Goal: Information Seeking & Learning: Learn about a topic

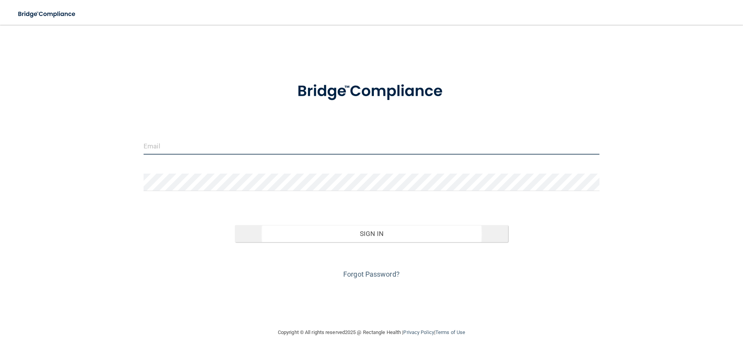
type input "[EMAIL_ADDRESS][DOMAIN_NAME]"
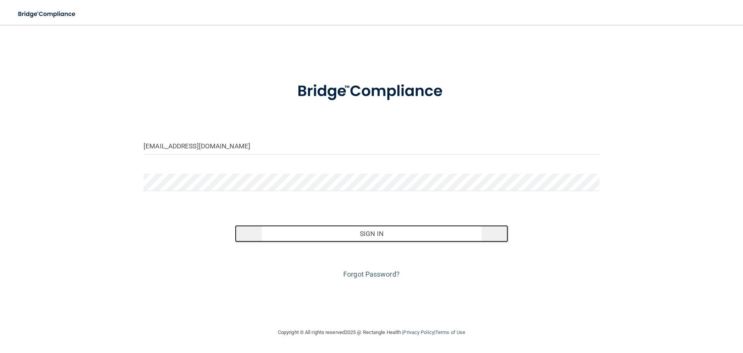
click at [348, 230] on button "Sign In" at bounding box center [372, 233] width 274 height 17
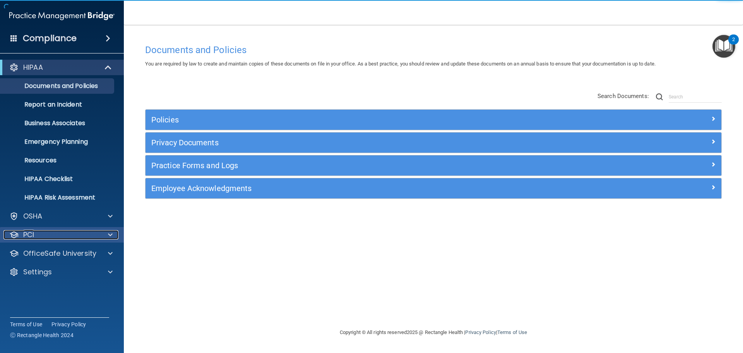
click at [68, 238] on div "PCI" at bounding box center [51, 234] width 96 height 9
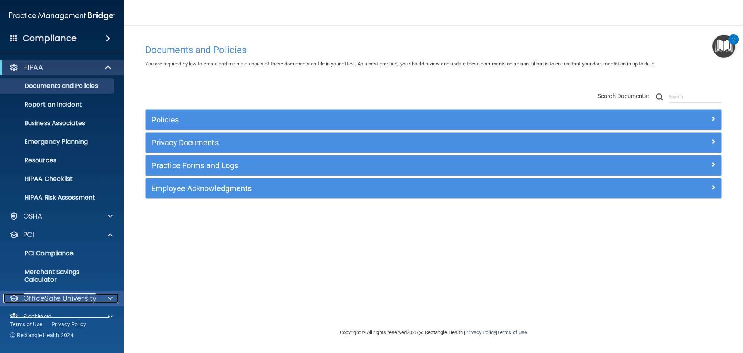
click at [84, 300] on p "OfficeSafe University" at bounding box center [59, 297] width 73 height 9
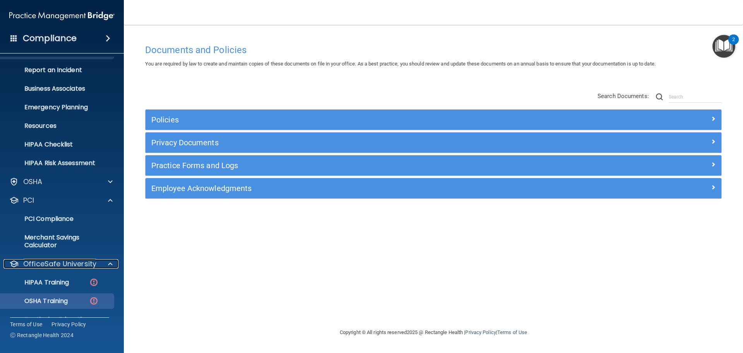
scroll to position [69, 0]
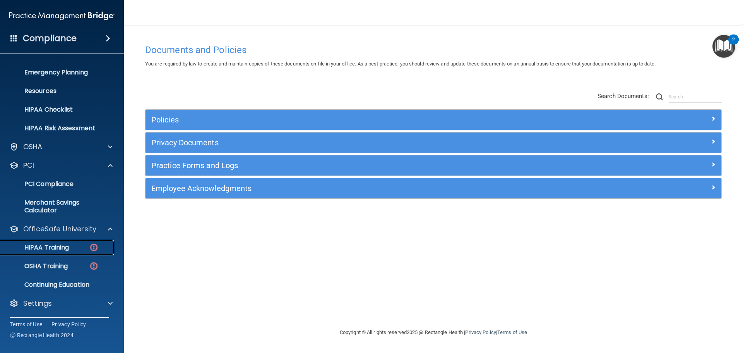
click at [58, 248] on p "HIPAA Training" at bounding box center [37, 247] width 64 height 8
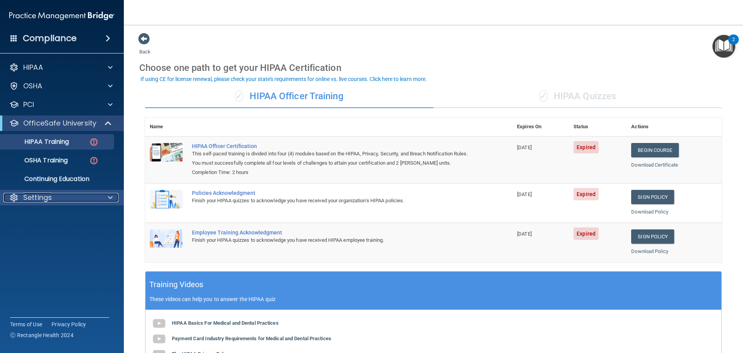
click at [51, 196] on p "Settings" at bounding box center [37, 197] width 29 height 9
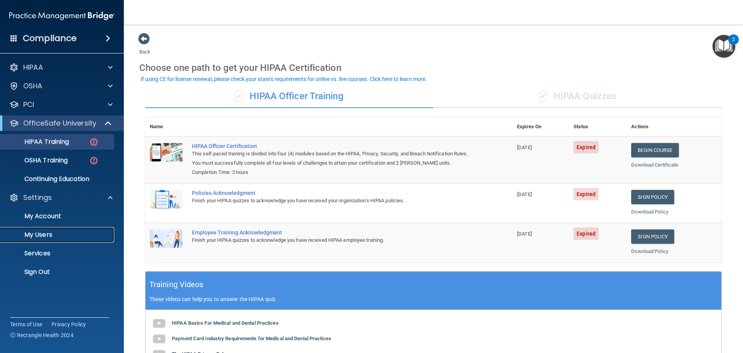
click at [36, 232] on p "My Users" at bounding box center [58, 235] width 106 height 8
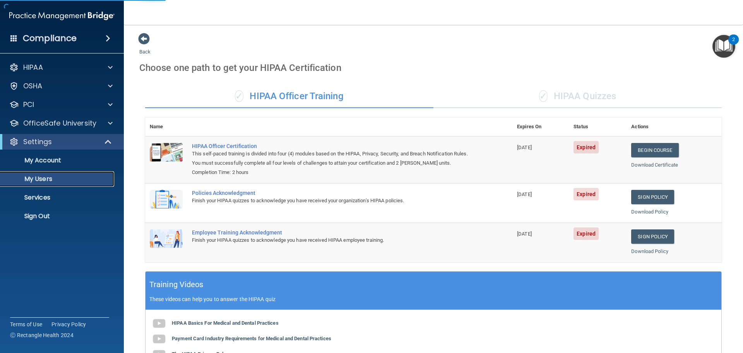
select select "20"
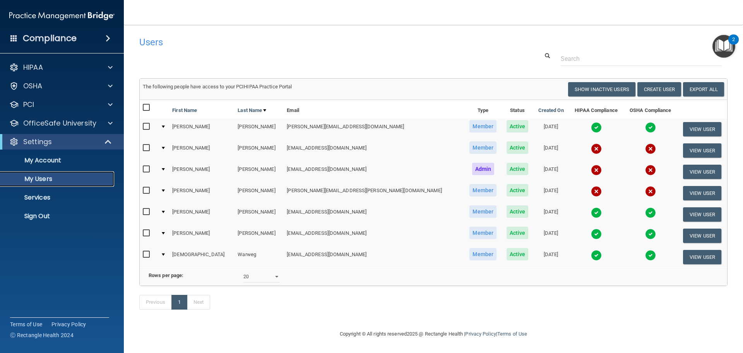
scroll to position [11, 0]
click at [79, 124] on p "OfficeSafe University" at bounding box center [59, 122] width 73 height 9
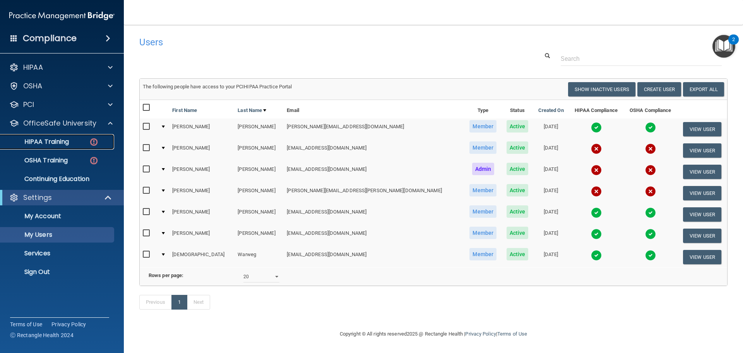
click at [52, 139] on p "HIPAA Training" at bounding box center [37, 142] width 64 height 8
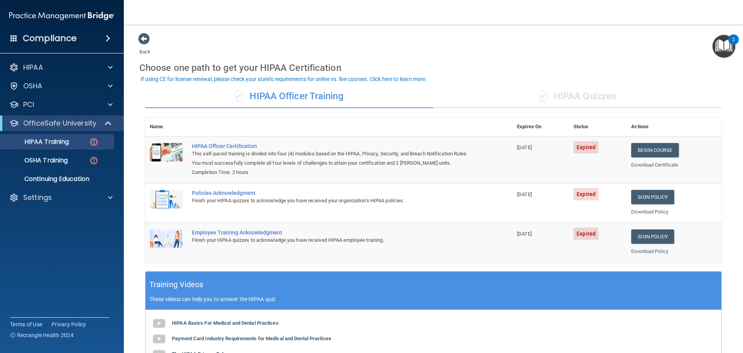
click at [555, 99] on div "✓ HIPAA Quizzes" at bounding box center [577, 96] width 288 height 23
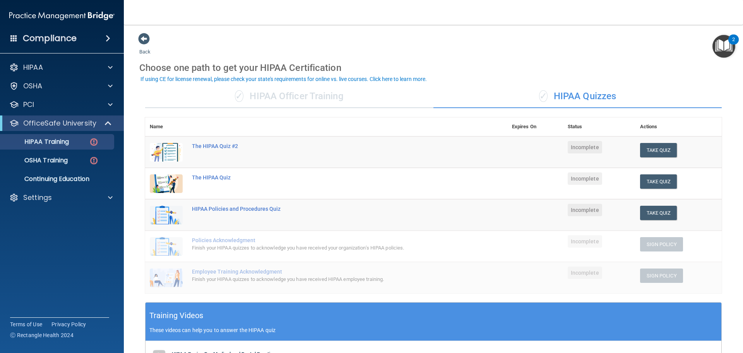
click at [317, 96] on div "✓ HIPAA Officer Training" at bounding box center [289, 96] width 288 height 23
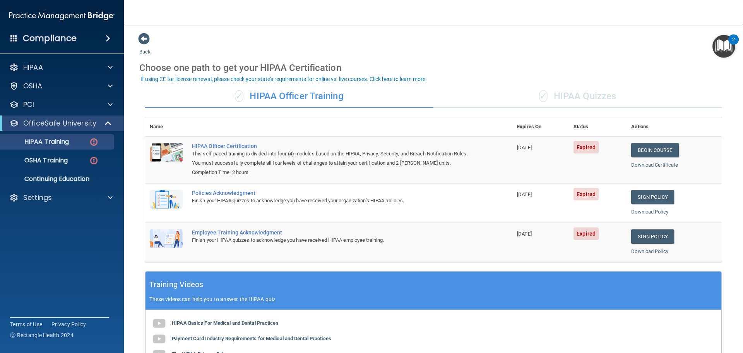
click at [585, 94] on div "✓ HIPAA Quizzes" at bounding box center [577, 96] width 288 height 23
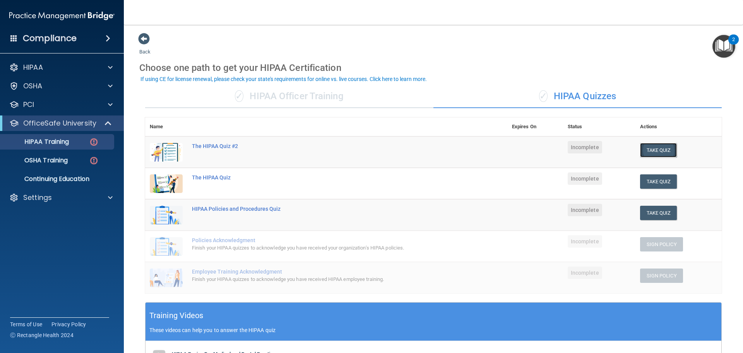
click at [655, 151] on button "Take Quiz" at bounding box center [658, 150] width 37 height 14
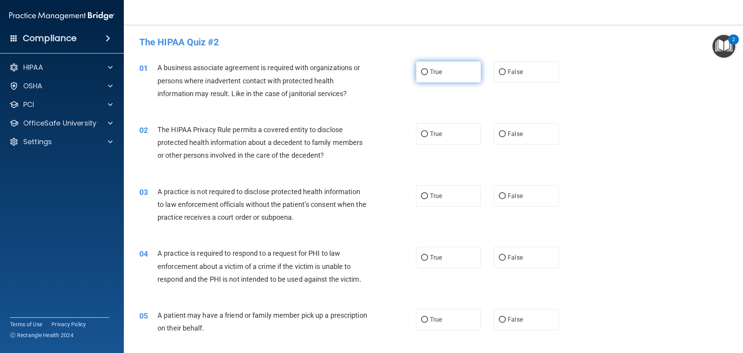
click at [423, 71] on input "True" at bounding box center [424, 72] width 7 height 6
radio input "true"
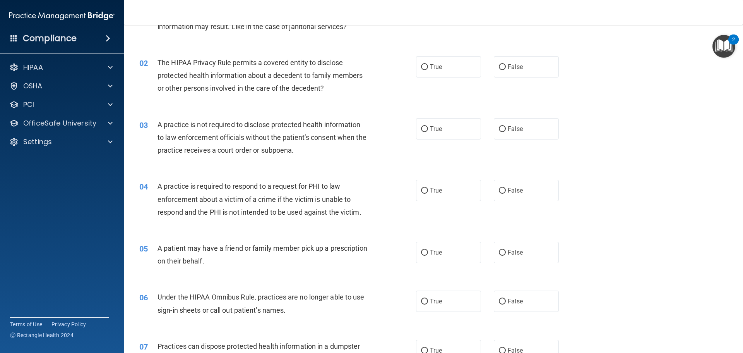
scroll to position [77, 0]
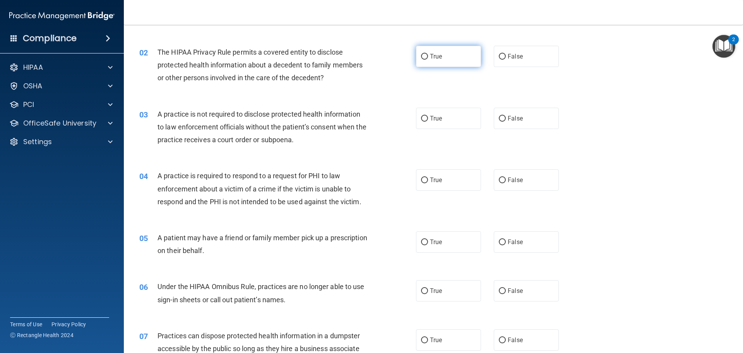
click at [423, 55] on input "True" at bounding box center [424, 57] width 7 height 6
radio input "true"
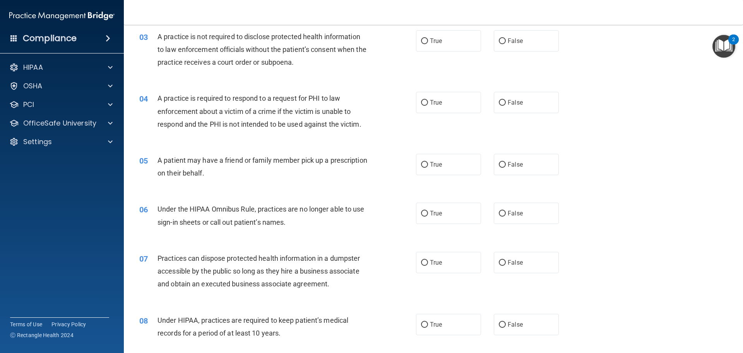
scroll to position [116, 0]
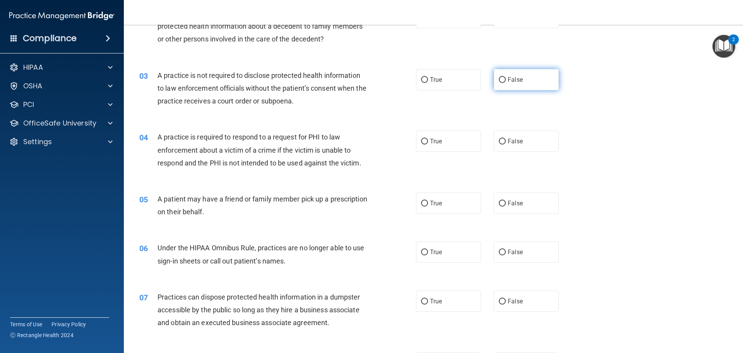
click at [499, 80] on input "False" at bounding box center [502, 80] width 7 height 6
radio input "true"
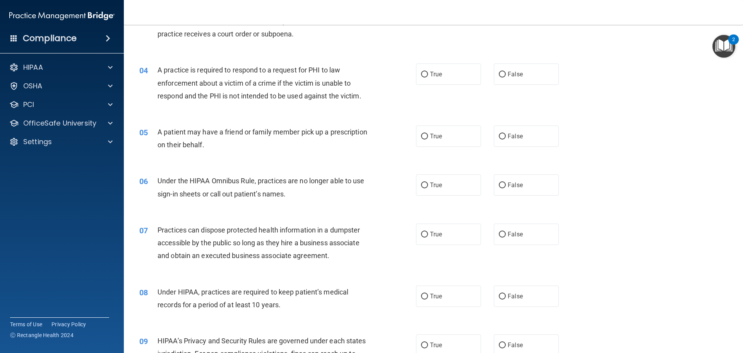
scroll to position [193, 0]
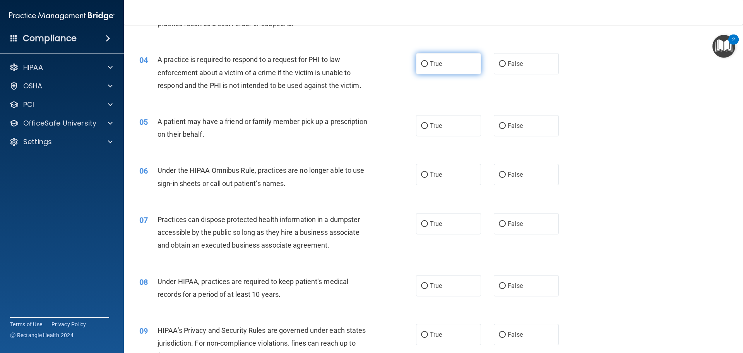
click at [421, 64] on input "True" at bounding box center [424, 64] width 7 height 6
radio input "true"
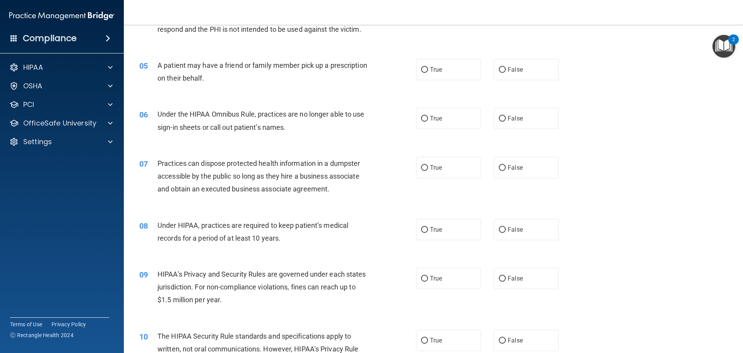
scroll to position [232, 0]
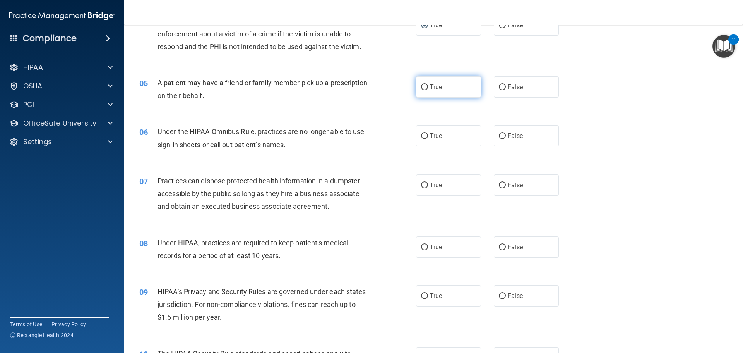
click at [430, 86] on span "True" at bounding box center [436, 86] width 12 height 7
click at [428, 86] on input "True" at bounding box center [424, 87] width 7 height 6
radio input "true"
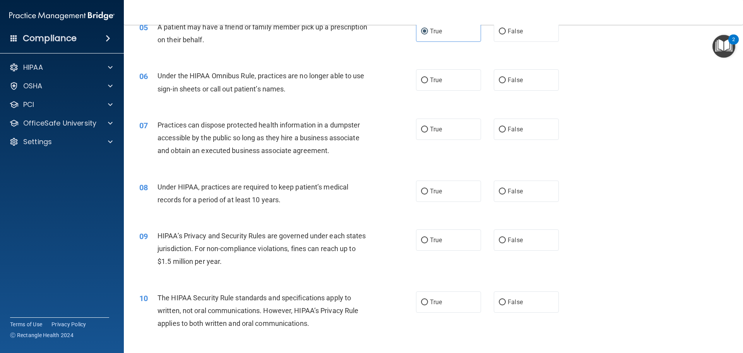
scroll to position [310, 0]
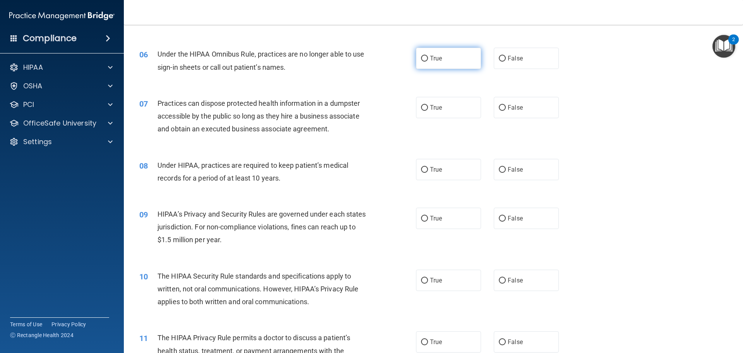
click at [423, 60] on input "True" at bounding box center [424, 59] width 7 height 6
radio input "true"
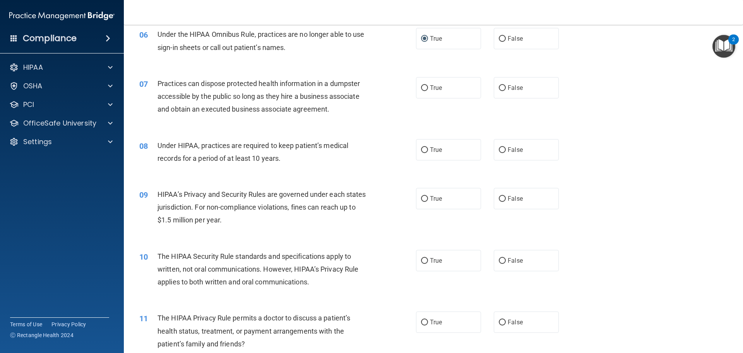
scroll to position [348, 0]
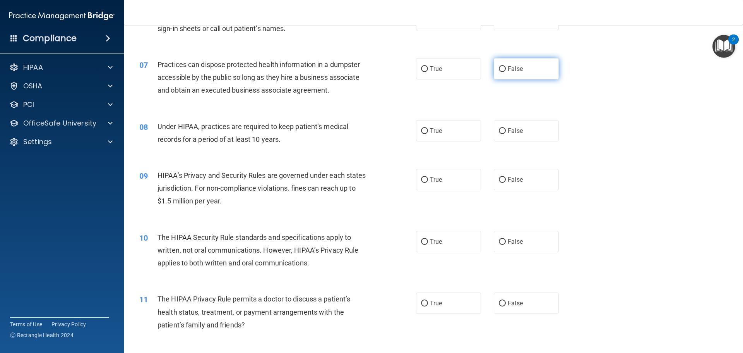
click at [501, 68] on input "False" at bounding box center [502, 69] width 7 height 6
radio input "true"
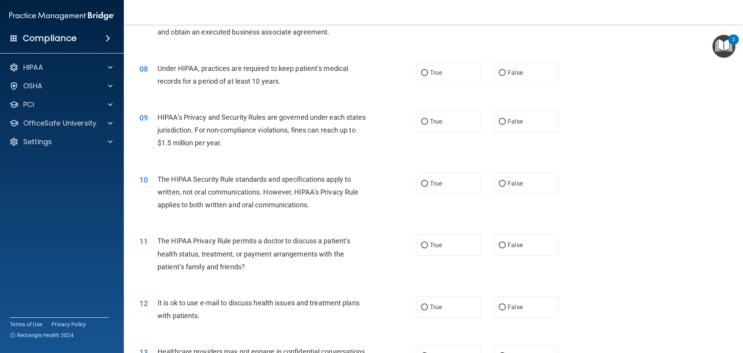
scroll to position [426, 0]
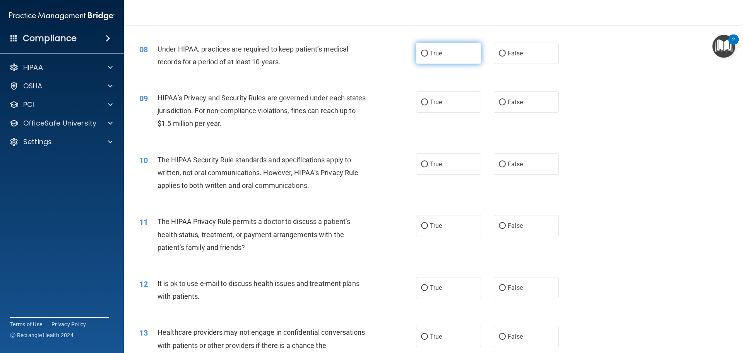
click at [426, 55] on label "True" at bounding box center [448, 53] width 65 height 21
click at [426, 55] on input "True" at bounding box center [424, 54] width 7 height 6
radio input "true"
click at [421, 99] on input "True" at bounding box center [424, 102] width 7 height 6
radio input "true"
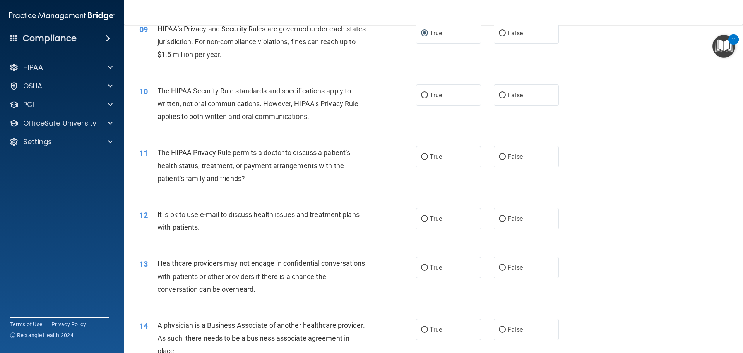
scroll to position [503, 0]
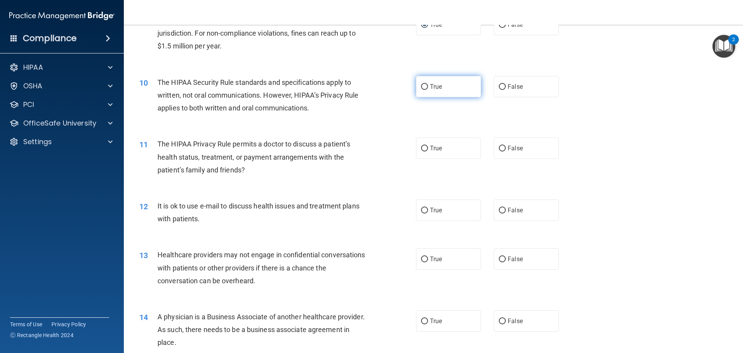
click at [424, 86] on input "True" at bounding box center [424, 87] width 7 height 6
radio input "true"
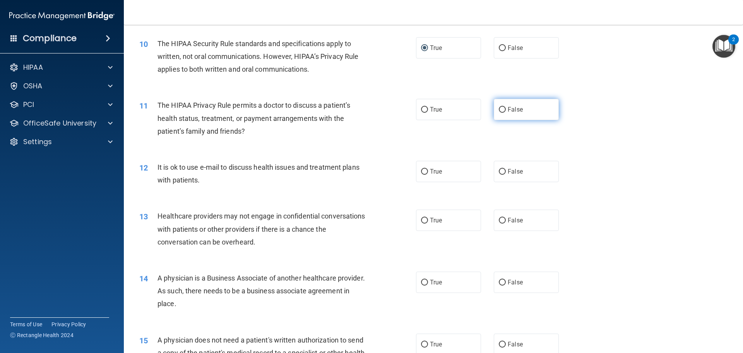
click at [500, 108] on input "False" at bounding box center [502, 110] width 7 height 6
radio input "true"
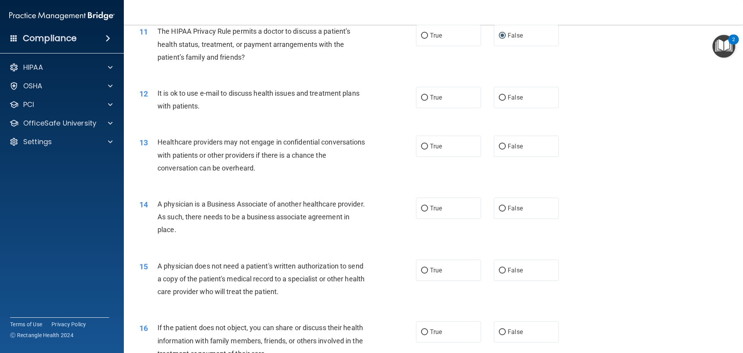
scroll to position [619, 0]
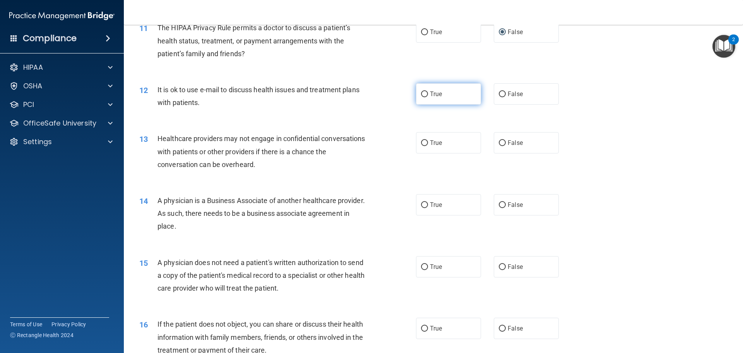
click at [422, 94] on input "True" at bounding box center [424, 94] width 7 height 6
radio input "true"
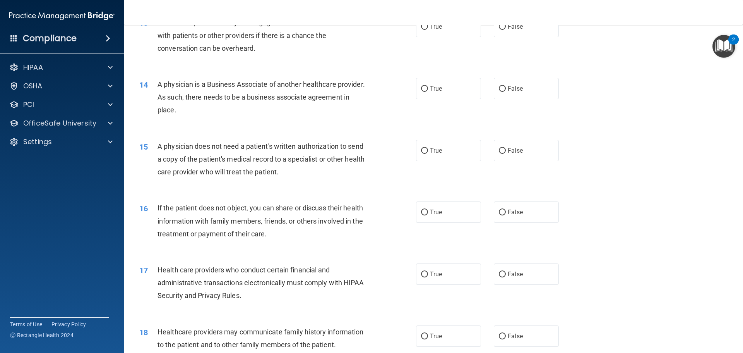
scroll to position [697, 0]
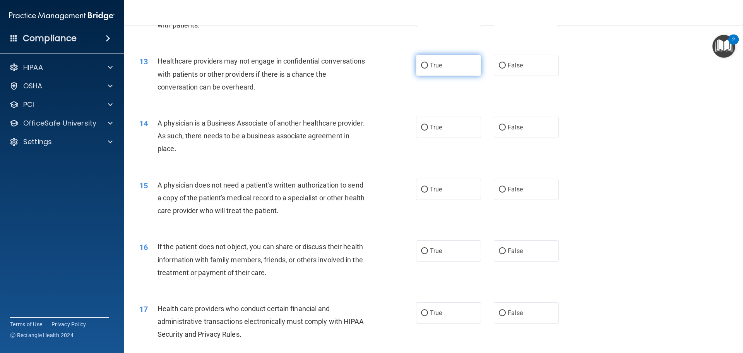
click at [421, 64] on input "True" at bounding box center [424, 66] width 7 height 6
radio input "true"
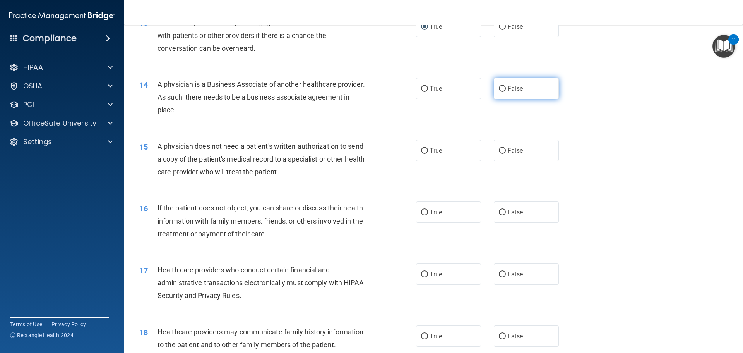
click at [499, 86] on input "False" at bounding box center [502, 89] width 7 height 6
radio input "true"
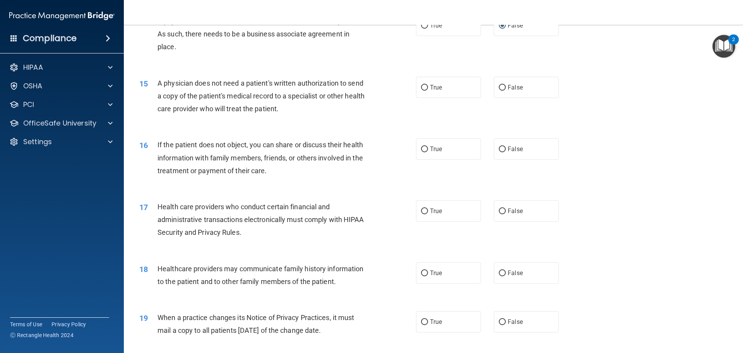
scroll to position [813, 0]
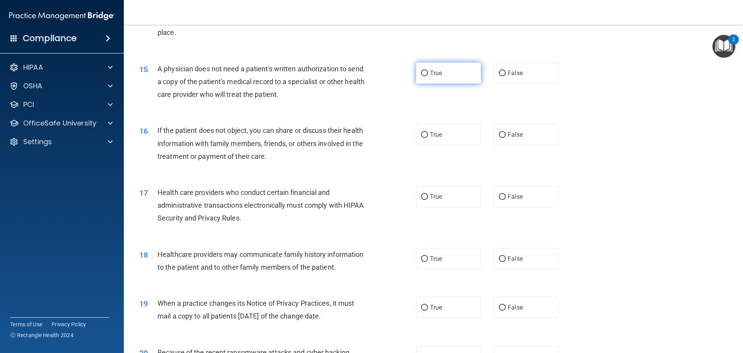
click at [426, 76] on label "True" at bounding box center [448, 72] width 65 height 21
click at [426, 76] on input "True" at bounding box center [424, 73] width 7 height 6
radio input "true"
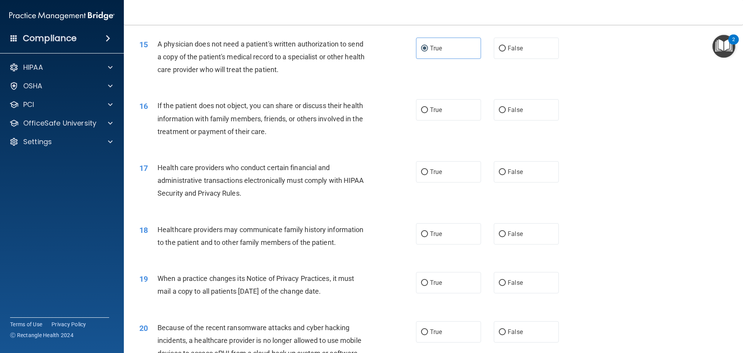
scroll to position [851, 0]
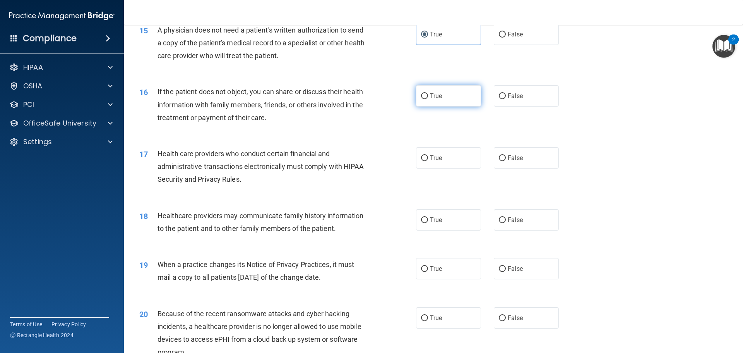
click at [421, 99] on input "True" at bounding box center [424, 96] width 7 height 6
radio input "true"
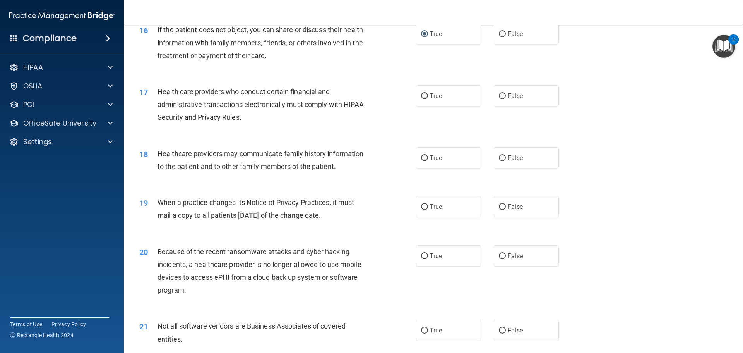
scroll to position [929, 0]
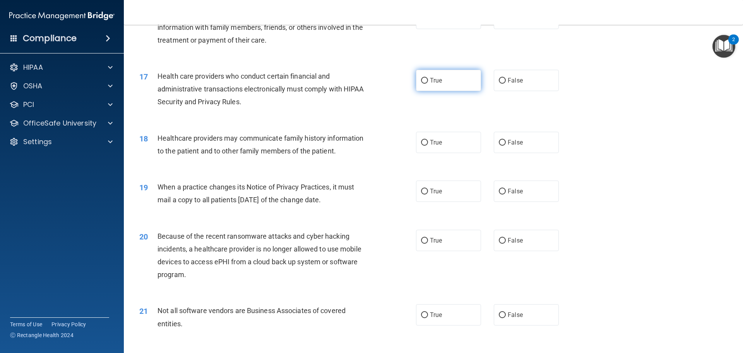
click at [426, 82] on label "True" at bounding box center [448, 80] width 65 height 21
click at [426, 82] on input "True" at bounding box center [424, 81] width 7 height 6
radio input "true"
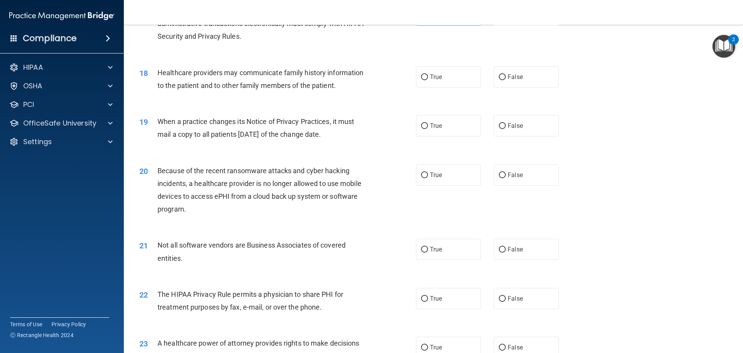
scroll to position [1006, 0]
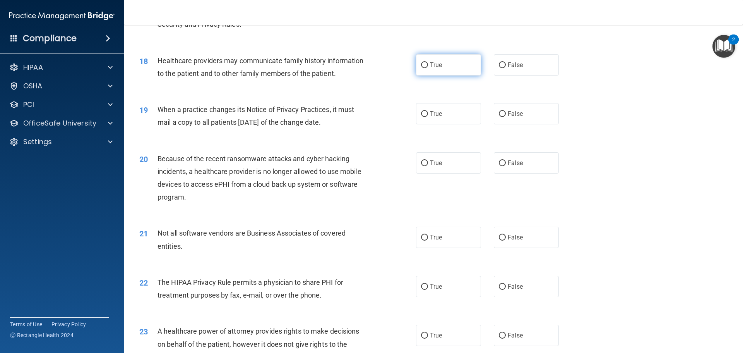
click at [430, 63] on span "True" at bounding box center [436, 64] width 12 height 7
click at [428, 63] on input "True" at bounding box center [424, 65] width 7 height 6
radio input "true"
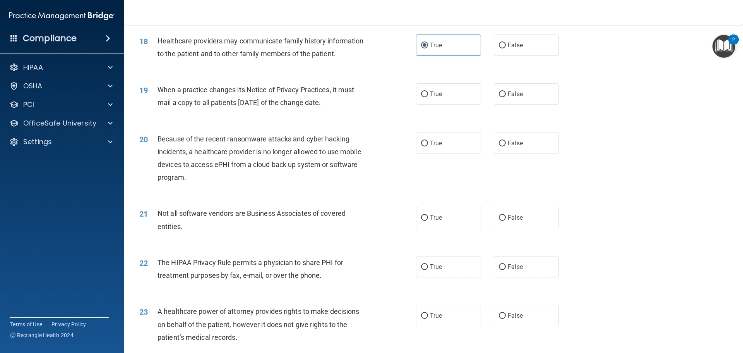
scroll to position [1045, 0]
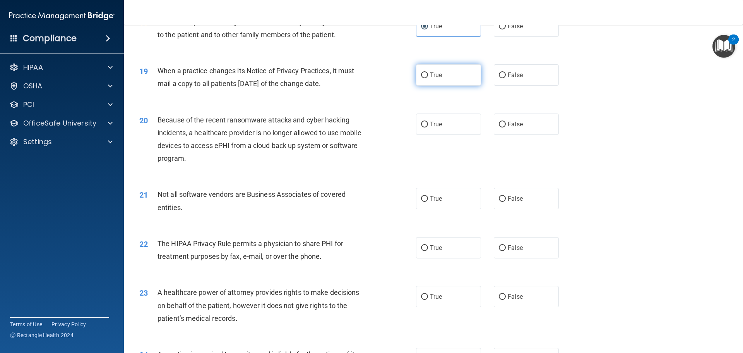
click at [425, 72] on label "True" at bounding box center [448, 74] width 65 height 21
click at [425, 72] on input "True" at bounding box center [424, 75] width 7 height 6
radio input "true"
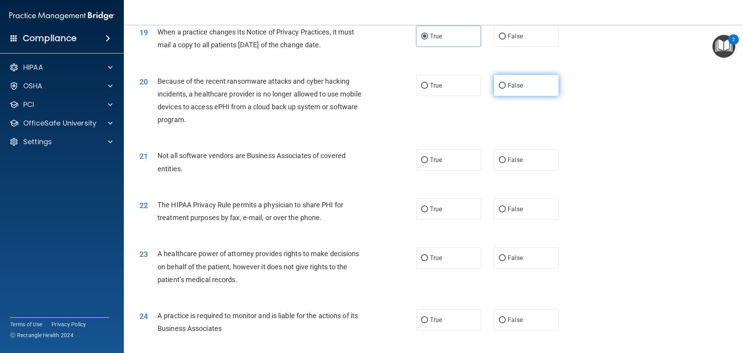
click at [510, 86] on span "False" at bounding box center [515, 85] width 15 height 7
click at [506, 86] on input "False" at bounding box center [502, 86] width 7 height 6
radio input "true"
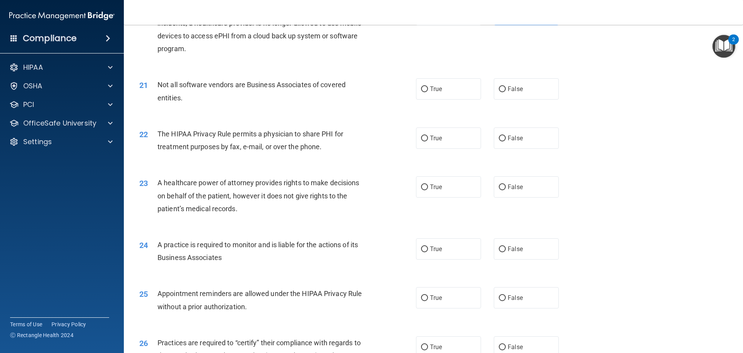
scroll to position [1161, 0]
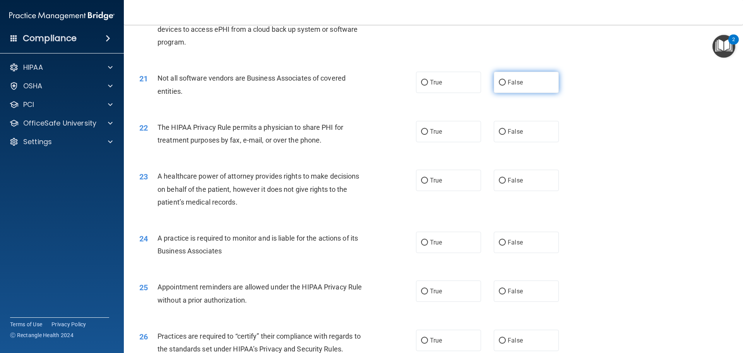
click at [508, 82] on span "False" at bounding box center [515, 82] width 15 height 7
click at [506, 82] on input "False" at bounding box center [502, 83] width 7 height 6
radio input "true"
click at [430, 83] on span "True" at bounding box center [436, 82] width 12 height 7
click at [427, 83] on input "True" at bounding box center [424, 83] width 7 height 6
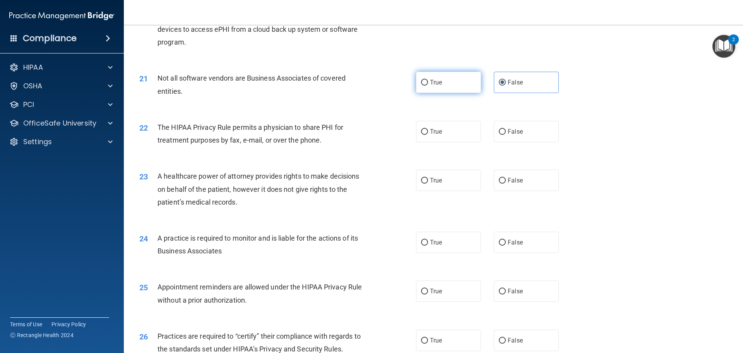
radio input "true"
radio input "false"
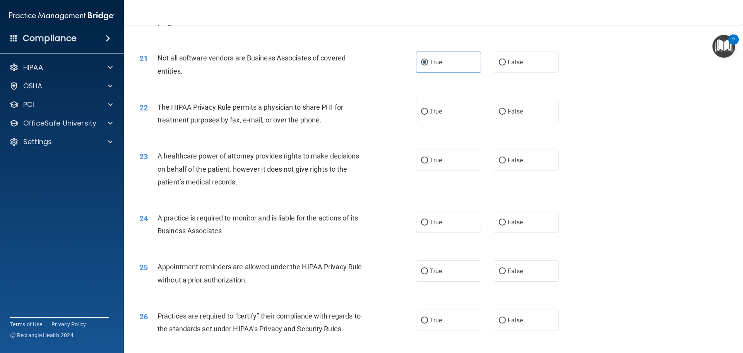
scroll to position [1200, 0]
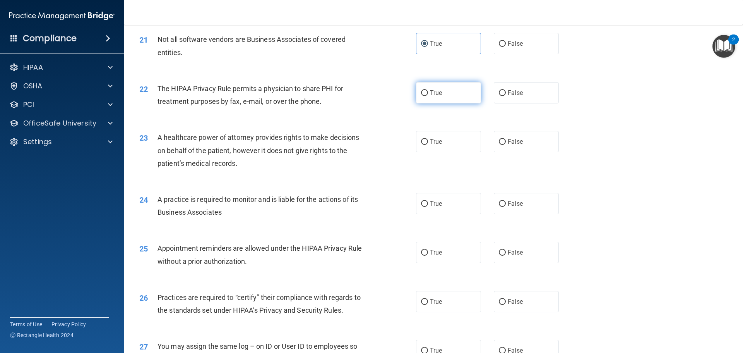
click at [430, 91] on span "True" at bounding box center [436, 92] width 12 height 7
click at [428, 91] on input "True" at bounding box center [424, 93] width 7 height 6
radio input "true"
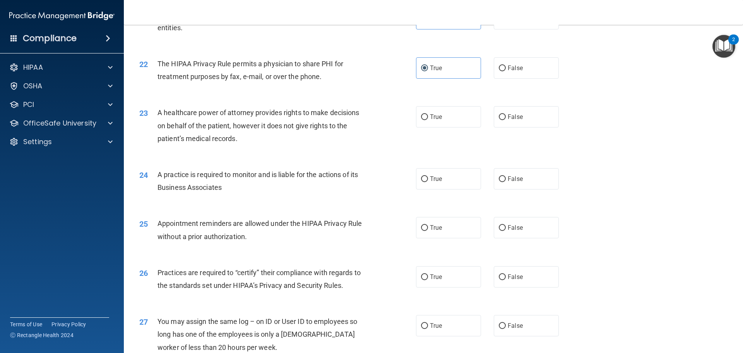
scroll to position [1238, 0]
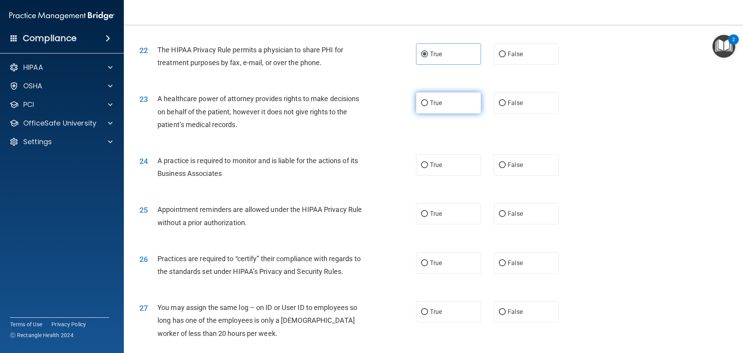
click at [436, 102] on span "True" at bounding box center [436, 102] width 12 height 7
click at [428, 102] on input "True" at bounding box center [424, 103] width 7 height 6
radio input "true"
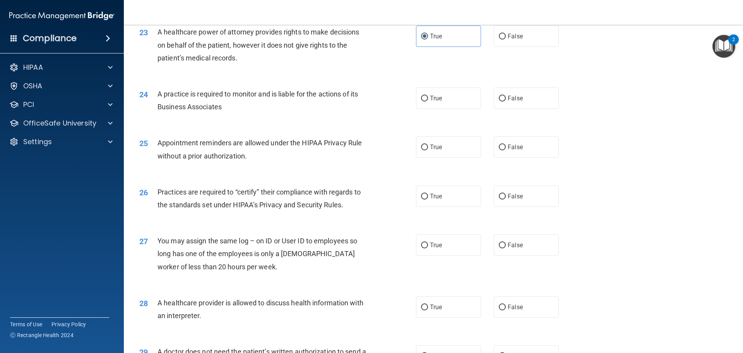
scroll to position [1316, 0]
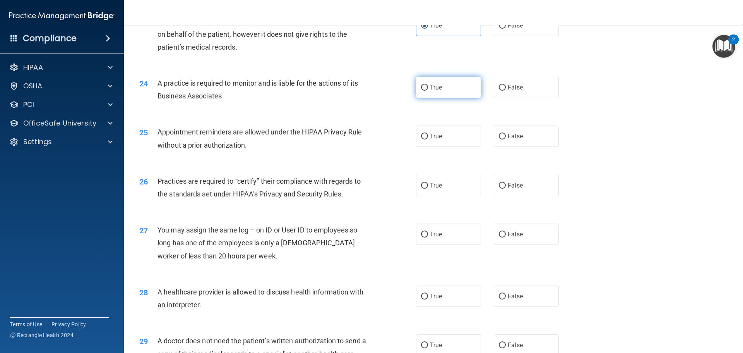
click at [426, 89] on label "True" at bounding box center [448, 87] width 65 height 21
click at [426, 89] on input "True" at bounding box center [424, 88] width 7 height 6
radio input "true"
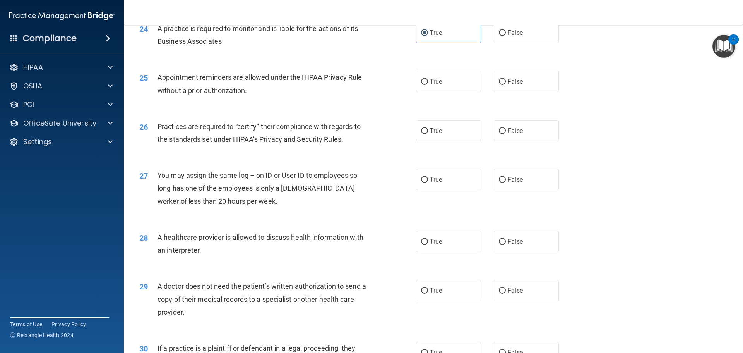
scroll to position [1393, 0]
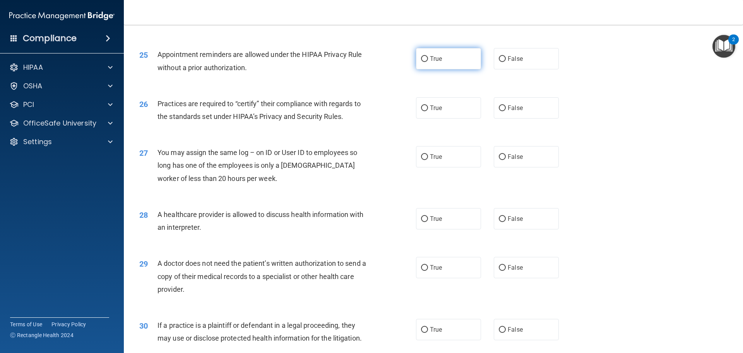
click at [430, 58] on span "True" at bounding box center [436, 58] width 12 height 7
click at [428, 58] on input "True" at bounding box center [424, 59] width 7 height 6
radio input "true"
click at [423, 108] on input "True" at bounding box center [424, 108] width 7 height 6
radio input "true"
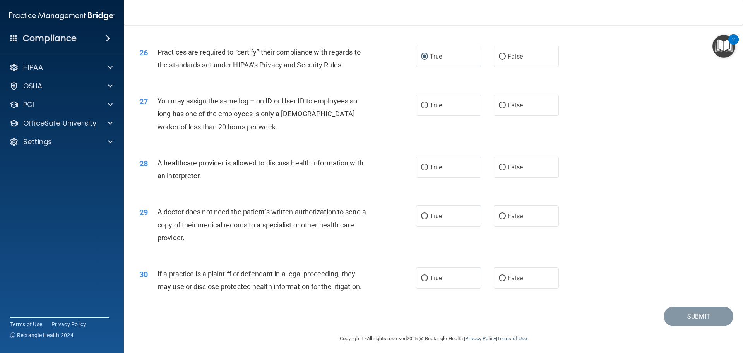
scroll to position [1449, 0]
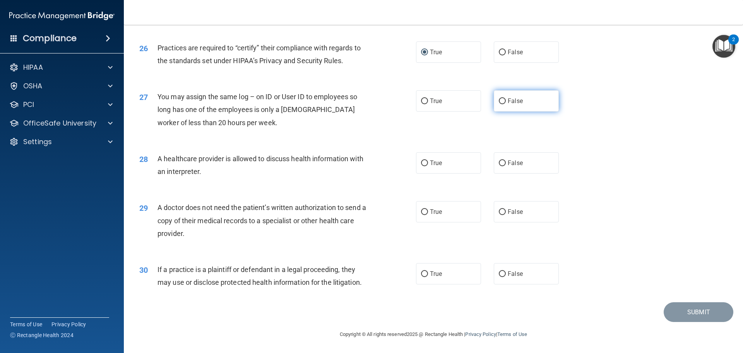
click at [508, 100] on span "False" at bounding box center [515, 100] width 15 height 7
click at [506, 100] on input "False" at bounding box center [502, 101] width 7 height 6
radio input "true"
click at [430, 163] on span "True" at bounding box center [436, 162] width 12 height 7
click at [428, 163] on input "True" at bounding box center [424, 163] width 7 height 6
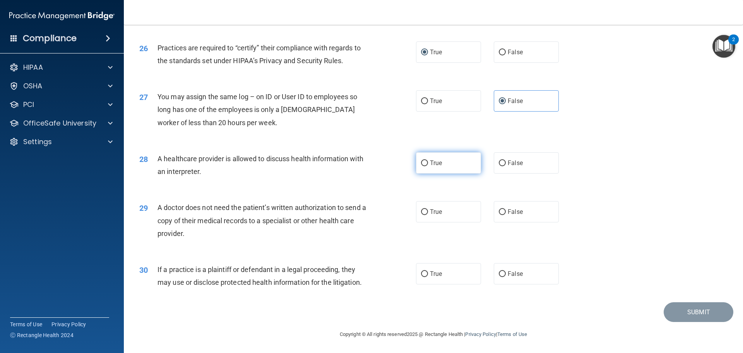
radio input "true"
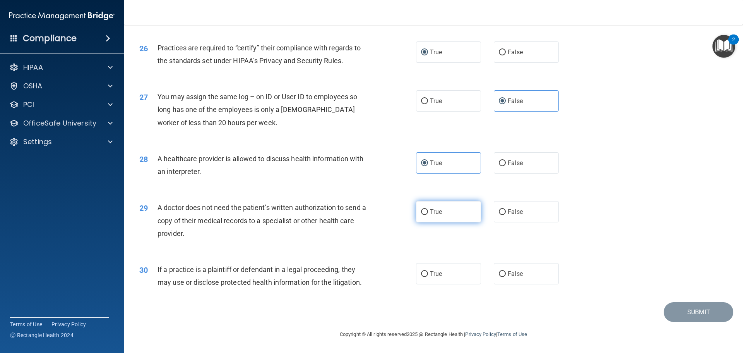
click at [421, 211] on input "True" at bounding box center [424, 212] width 7 height 6
radio input "true"
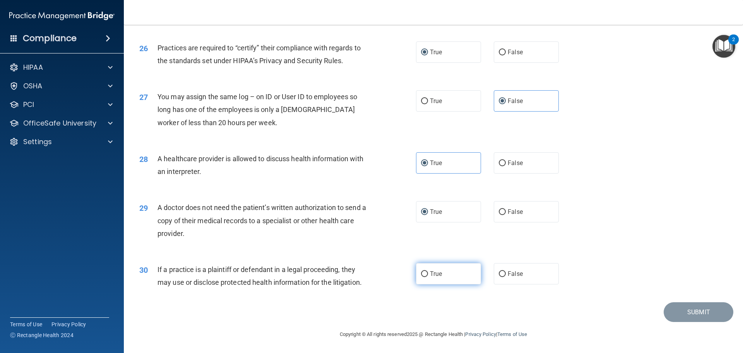
click at [430, 275] on span "True" at bounding box center [436, 273] width 12 height 7
click at [428, 275] on input "True" at bounding box center [424, 274] width 7 height 6
radio input "true"
click at [691, 316] on button "Submit" at bounding box center [699, 312] width 70 height 20
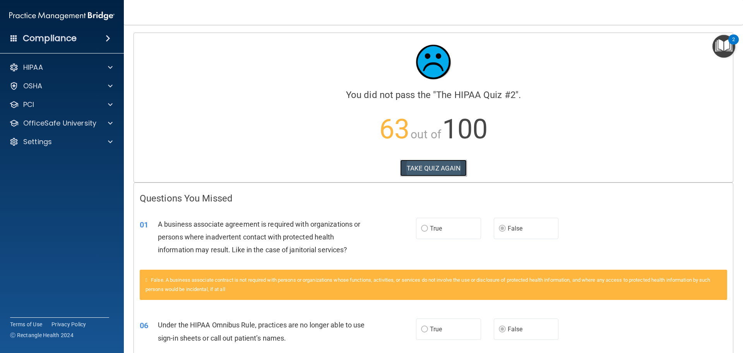
click at [454, 166] on button "TAKE QUIZ AGAIN" at bounding box center [433, 167] width 67 height 17
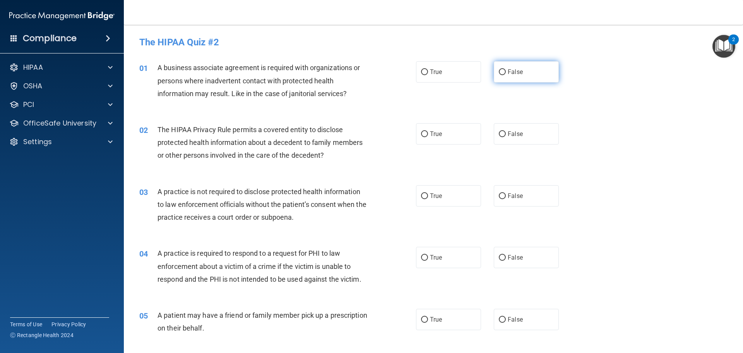
click at [511, 72] on span "False" at bounding box center [515, 71] width 15 height 7
click at [506, 72] on input "False" at bounding box center [502, 72] width 7 height 6
radio input "true"
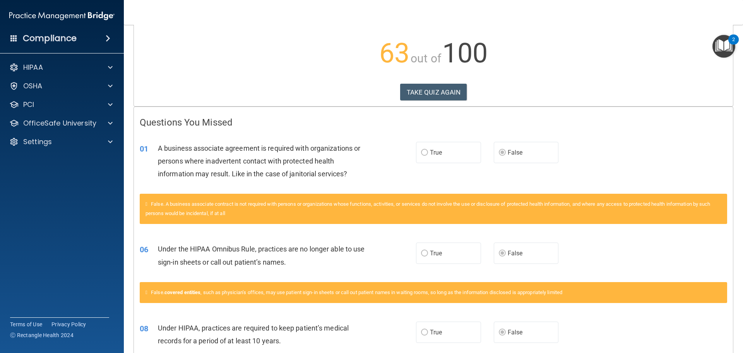
scroll to position [77, 0]
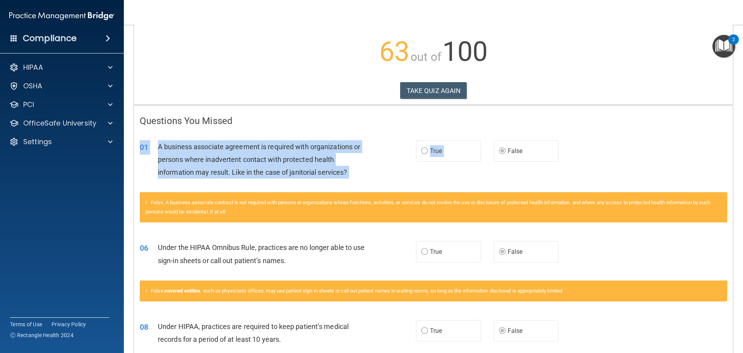
drag, startPoint x: 153, startPoint y: 135, endPoint x: 485, endPoint y: 140, distance: 332.1
click at [485, 140] on div "01 A business associate agreement is required with organizations or persons whe…" at bounding box center [433, 161] width 599 height 62
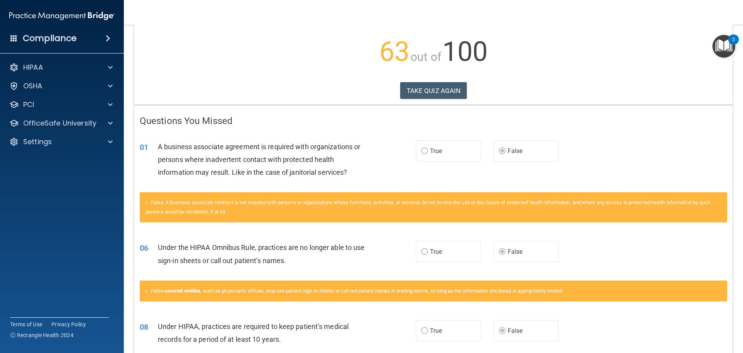
click at [495, 122] on h4 "Questions You Missed" at bounding box center [433, 121] width 587 height 10
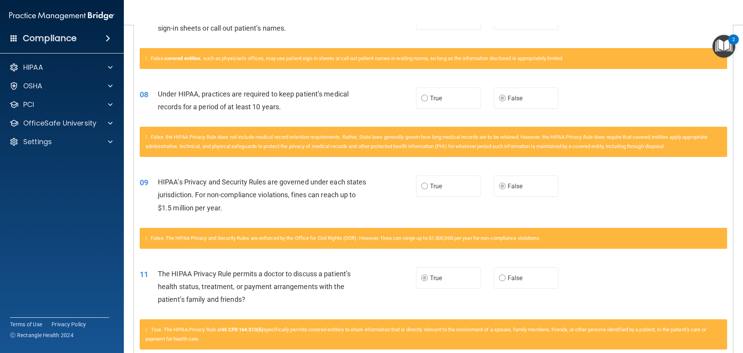
scroll to position [348, 0]
